Goal: Go to known website: Access a specific website the user already knows

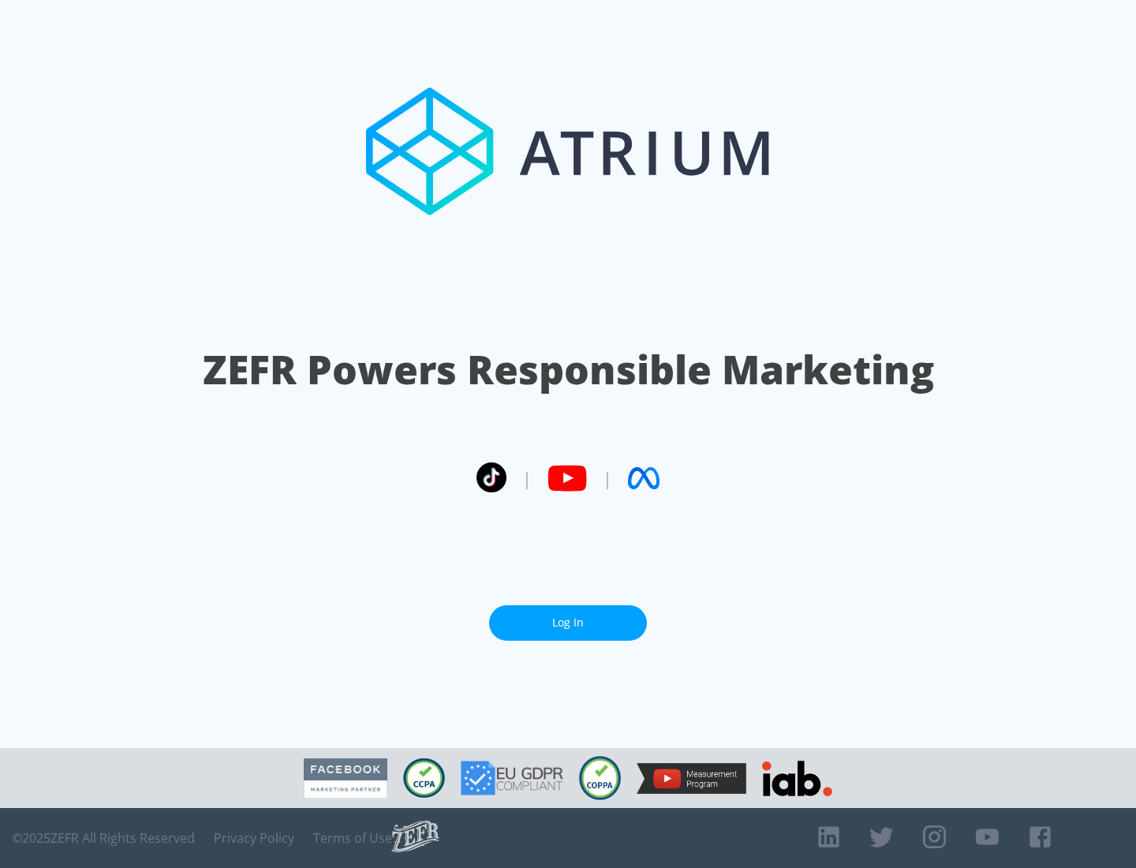
click at [568, 623] on link "Log In" at bounding box center [568, 623] width 158 height 36
